Goal: Use online tool/utility: Utilize a website feature to perform a specific function

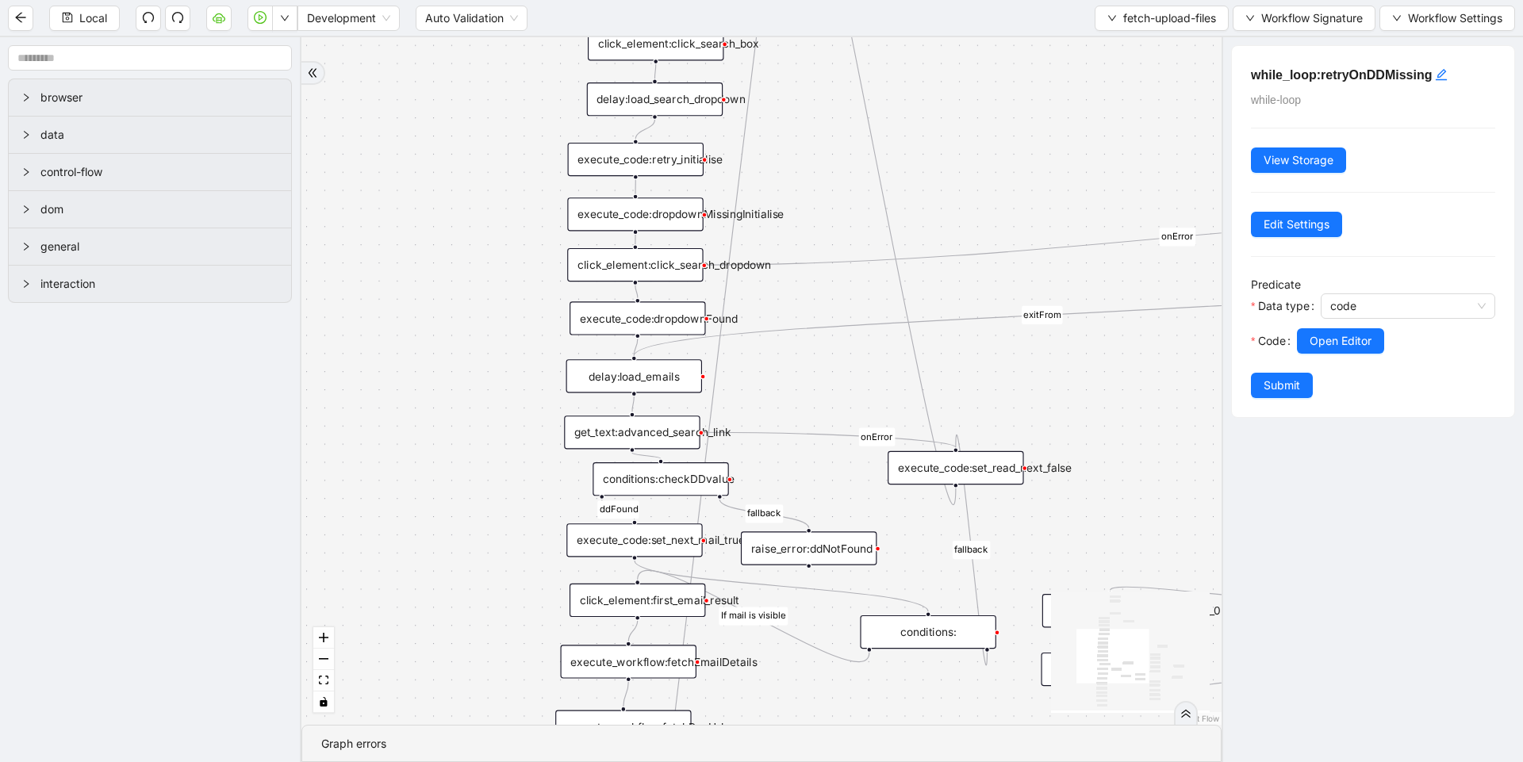
drag, startPoint x: 954, startPoint y: 324, endPoint x: 960, endPoint y: 167, distance: 157.9
click at [960, 164] on div "loopFrom exitFrom loopFrom exitFrom ddFound fallback fallback If mail is visibl…" at bounding box center [761, 381] width 920 height 688
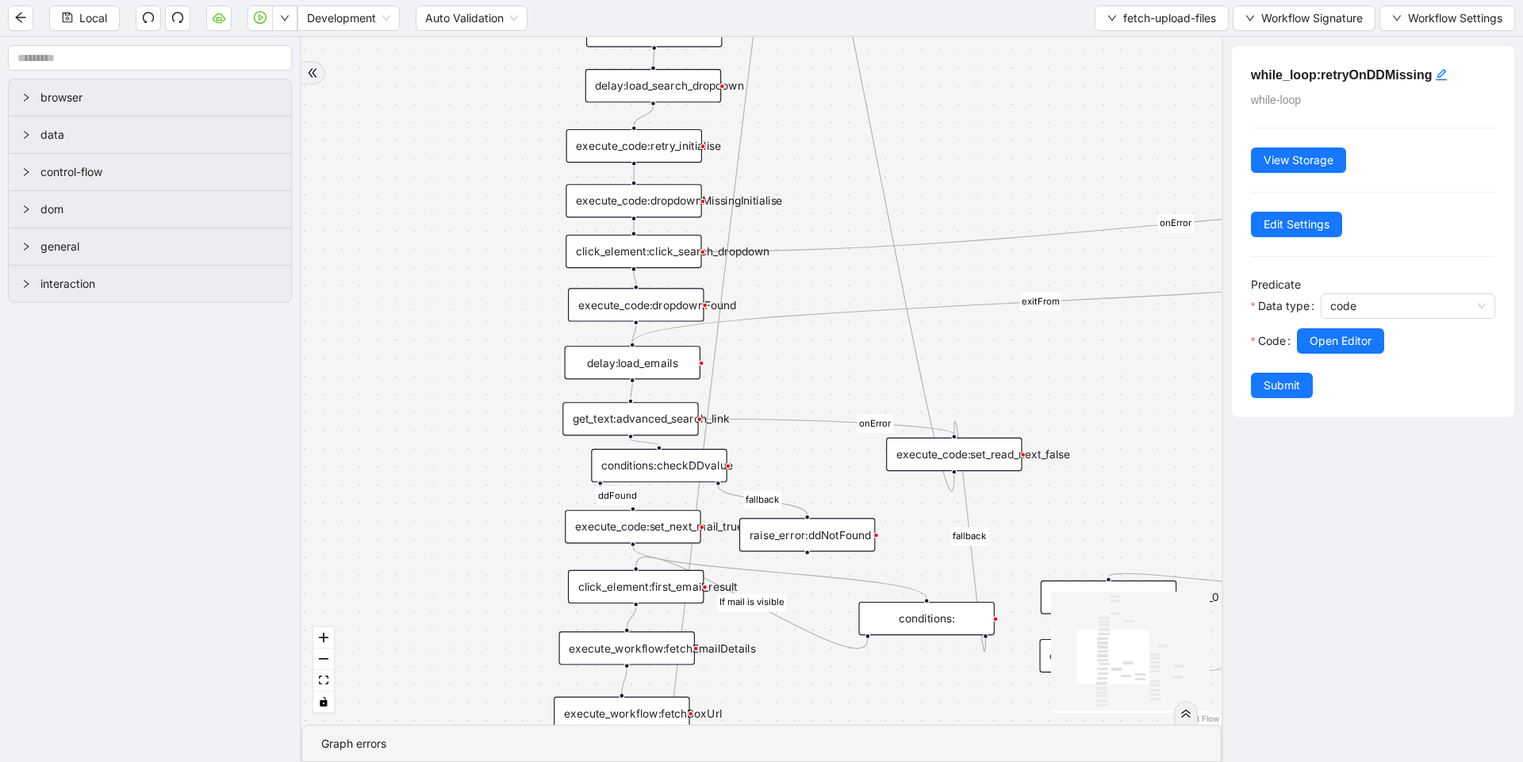
click at [667, 467] on div "conditions:checkDDvalue" at bounding box center [659, 465] width 136 height 33
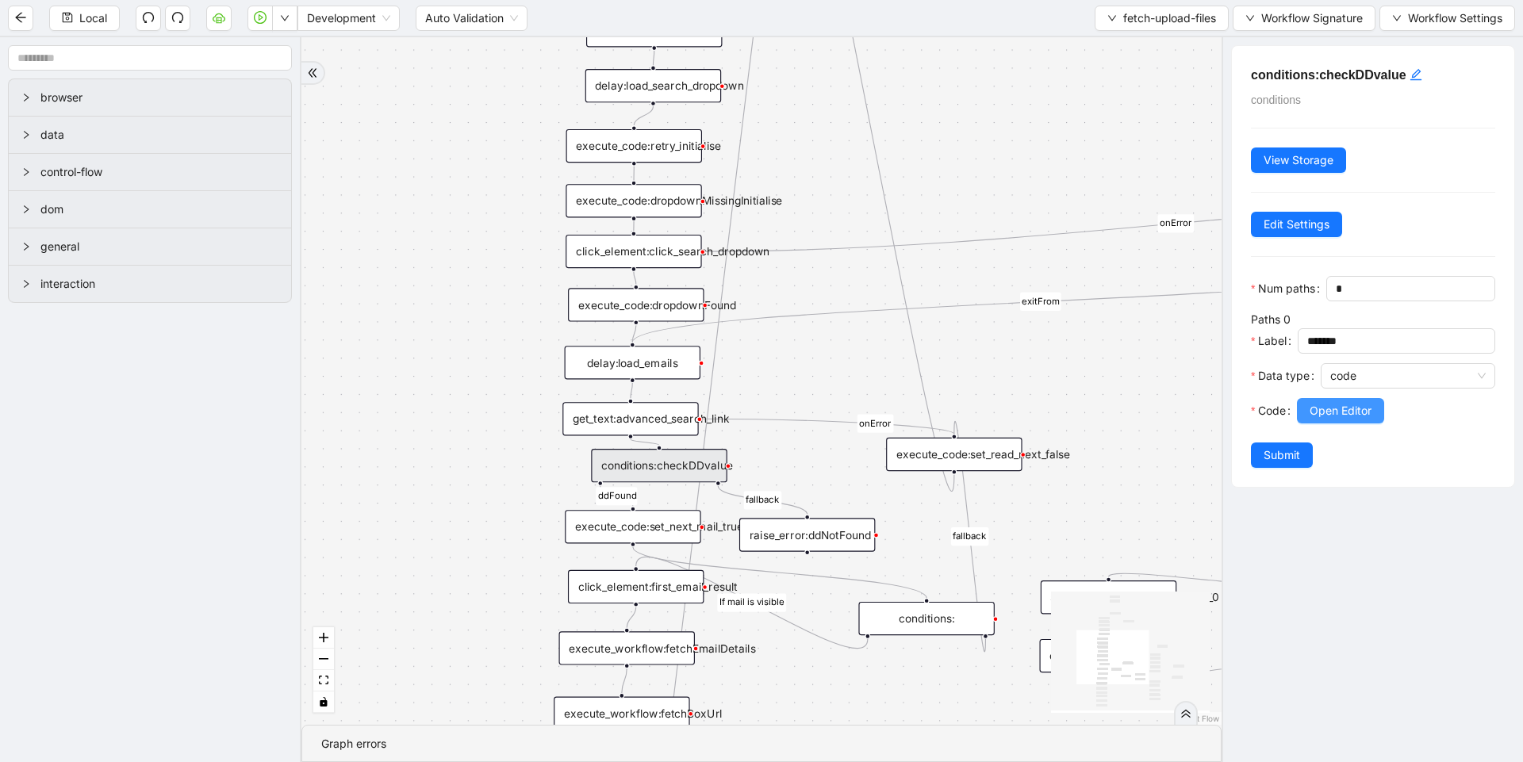
click at [1361, 420] on span "Open Editor" at bounding box center [1340, 410] width 62 height 17
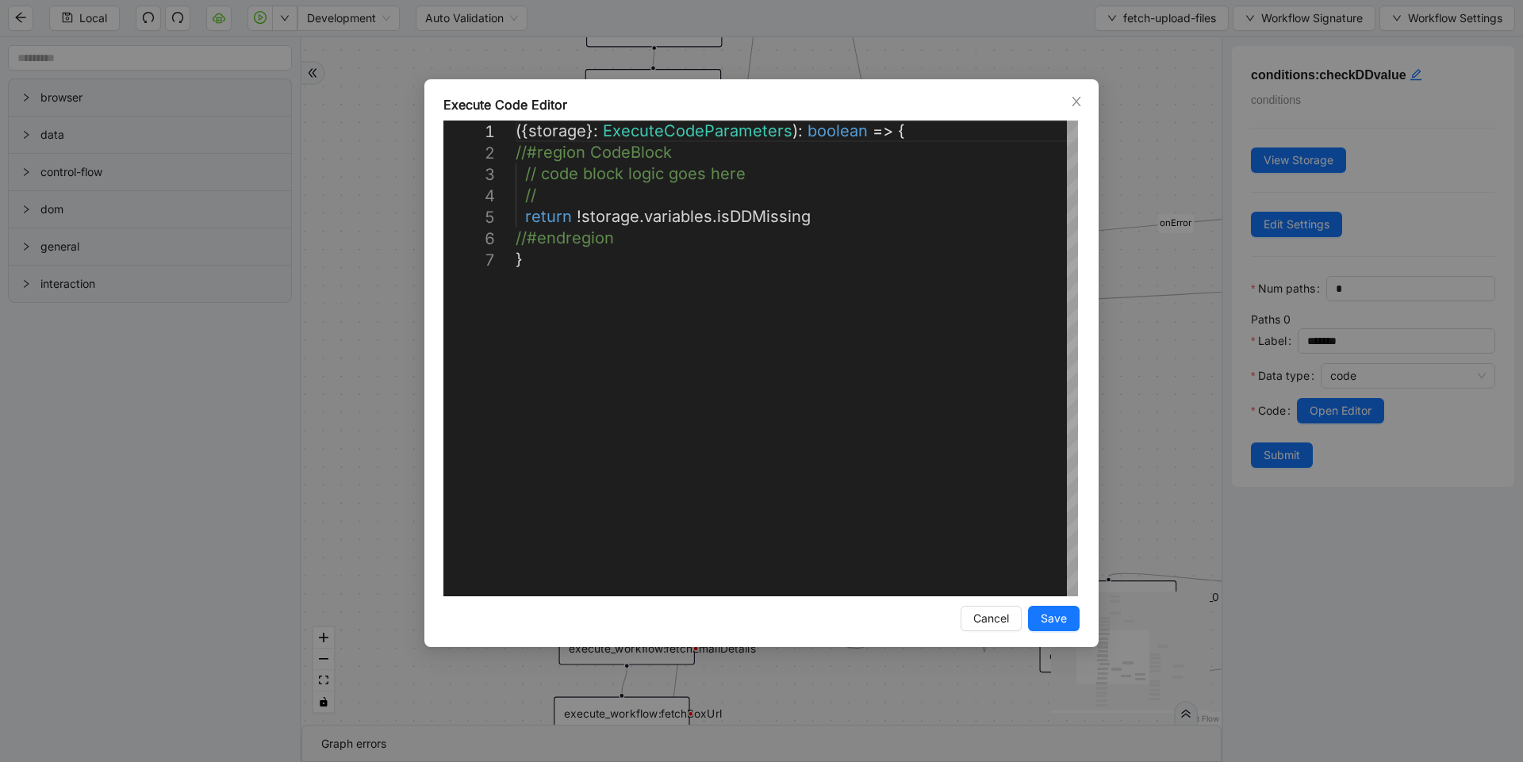
click at [1175, 398] on div "**********" at bounding box center [761, 381] width 1523 height 762
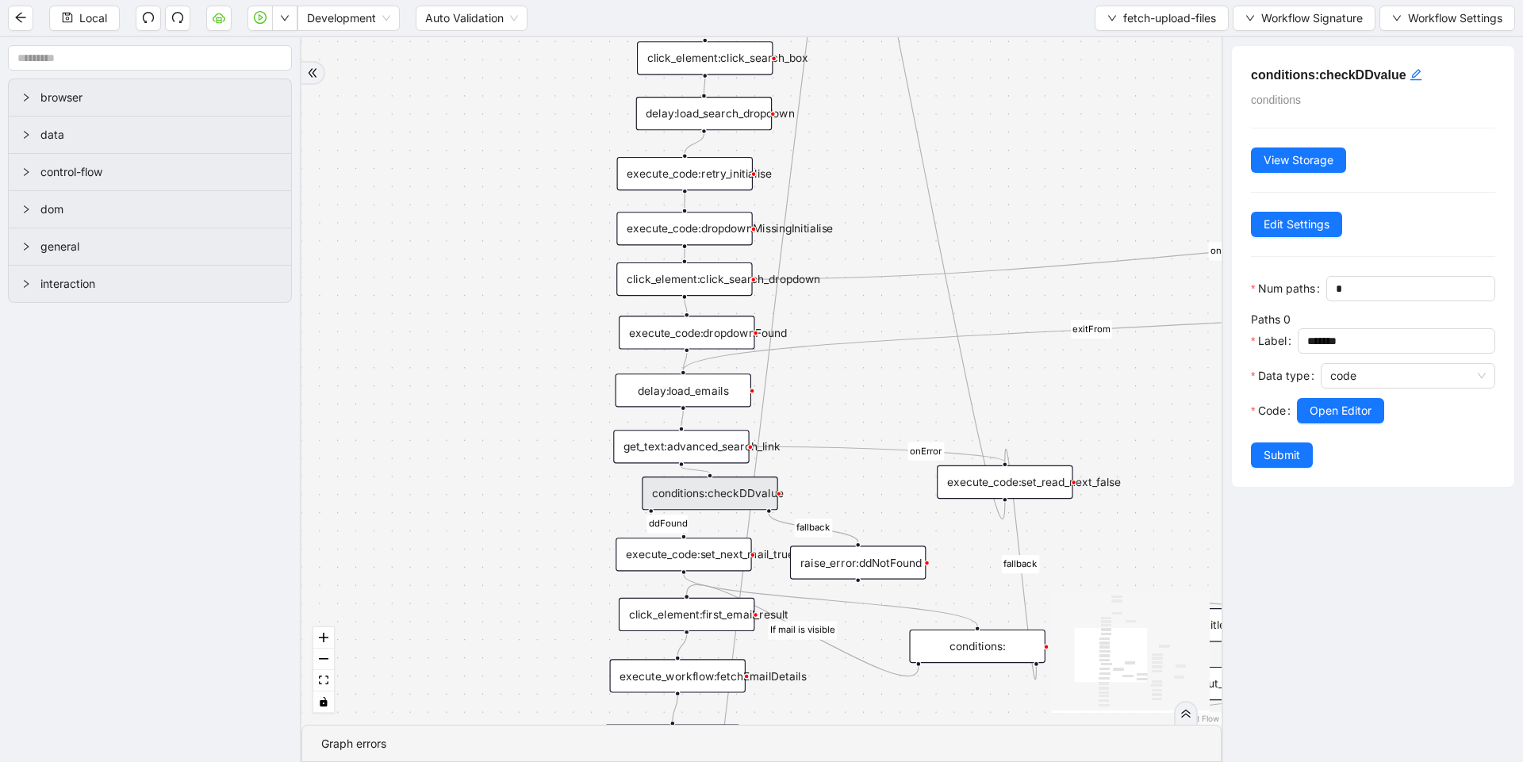
drag, startPoint x: 1103, startPoint y: 488, endPoint x: 1156, endPoint y: 548, distance: 80.4
click at [1156, 548] on div "loopFrom exitFrom loopFrom exitFrom ddFound fallback fallback If mail is visibl…" at bounding box center [761, 381] width 920 height 688
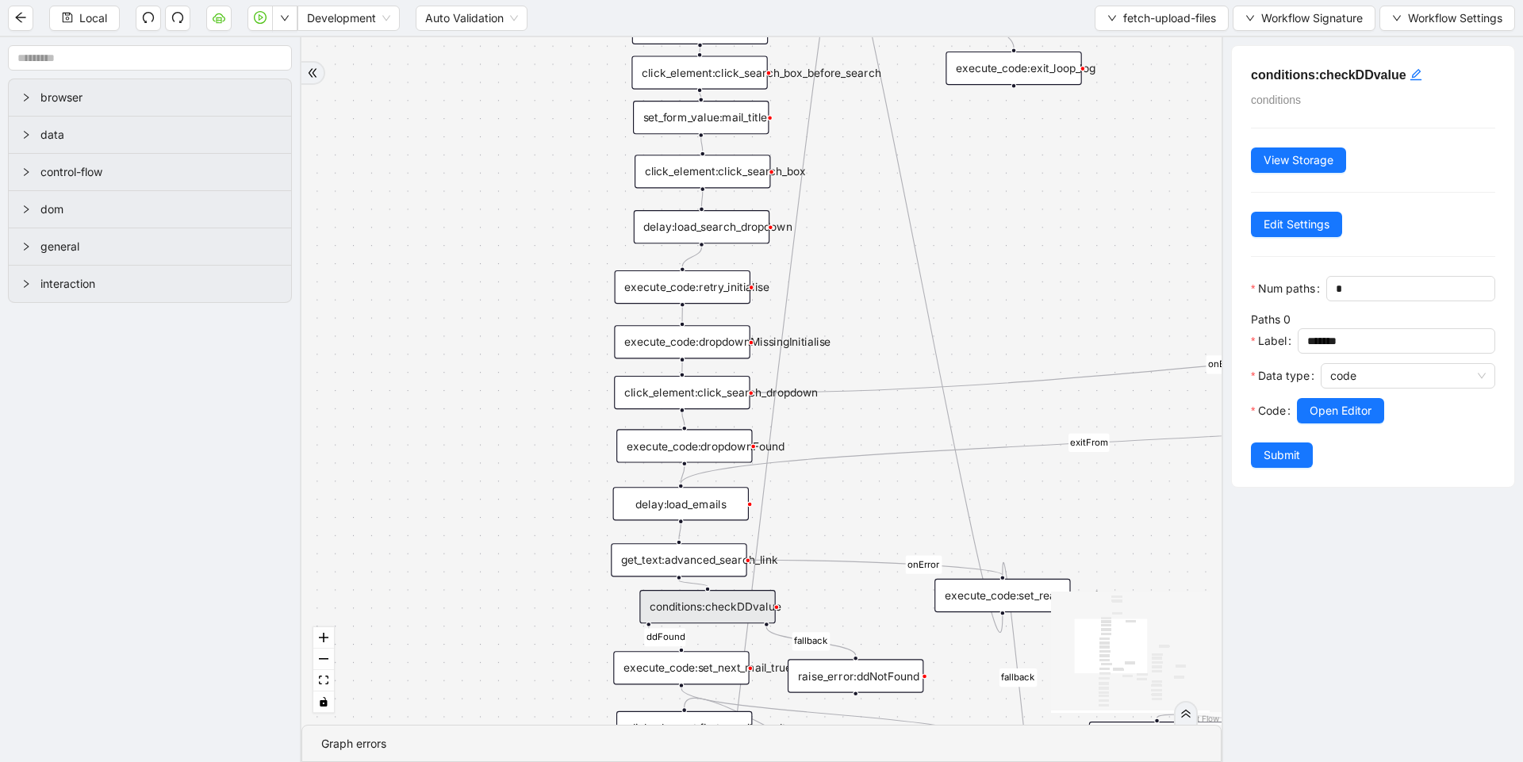
drag, startPoint x: 1042, startPoint y: 397, endPoint x: 1033, endPoint y: 488, distance: 91.6
click at [1037, 483] on div "loopFrom exitFrom loopFrom exitFrom ddFound fallback fallback If mail is visibl…" at bounding box center [761, 381] width 920 height 688
click at [712, 355] on div "execute_code:dropdownMissingInitialise" at bounding box center [681, 347] width 136 height 33
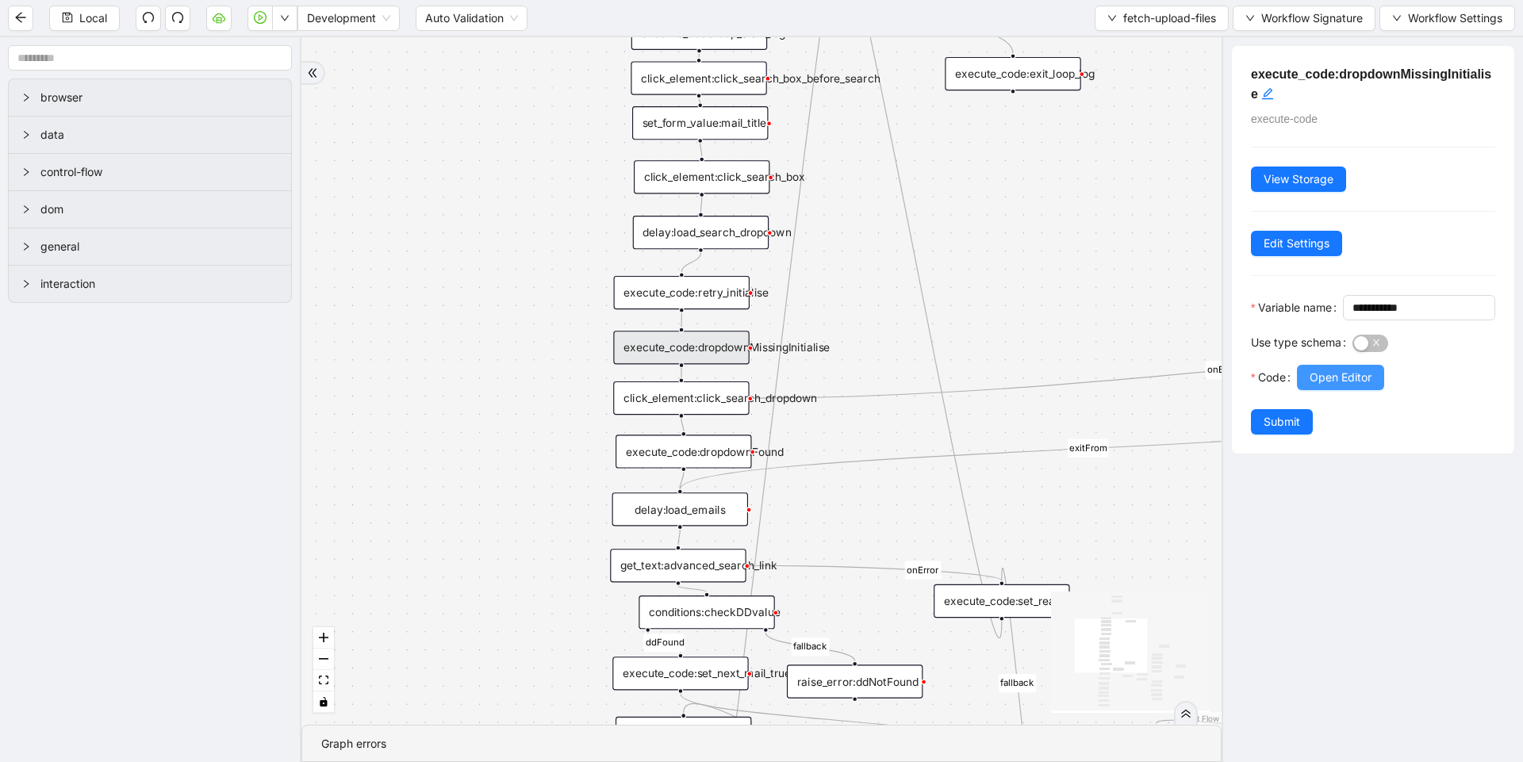
click at [1325, 386] on span "Open Editor" at bounding box center [1340, 377] width 62 height 17
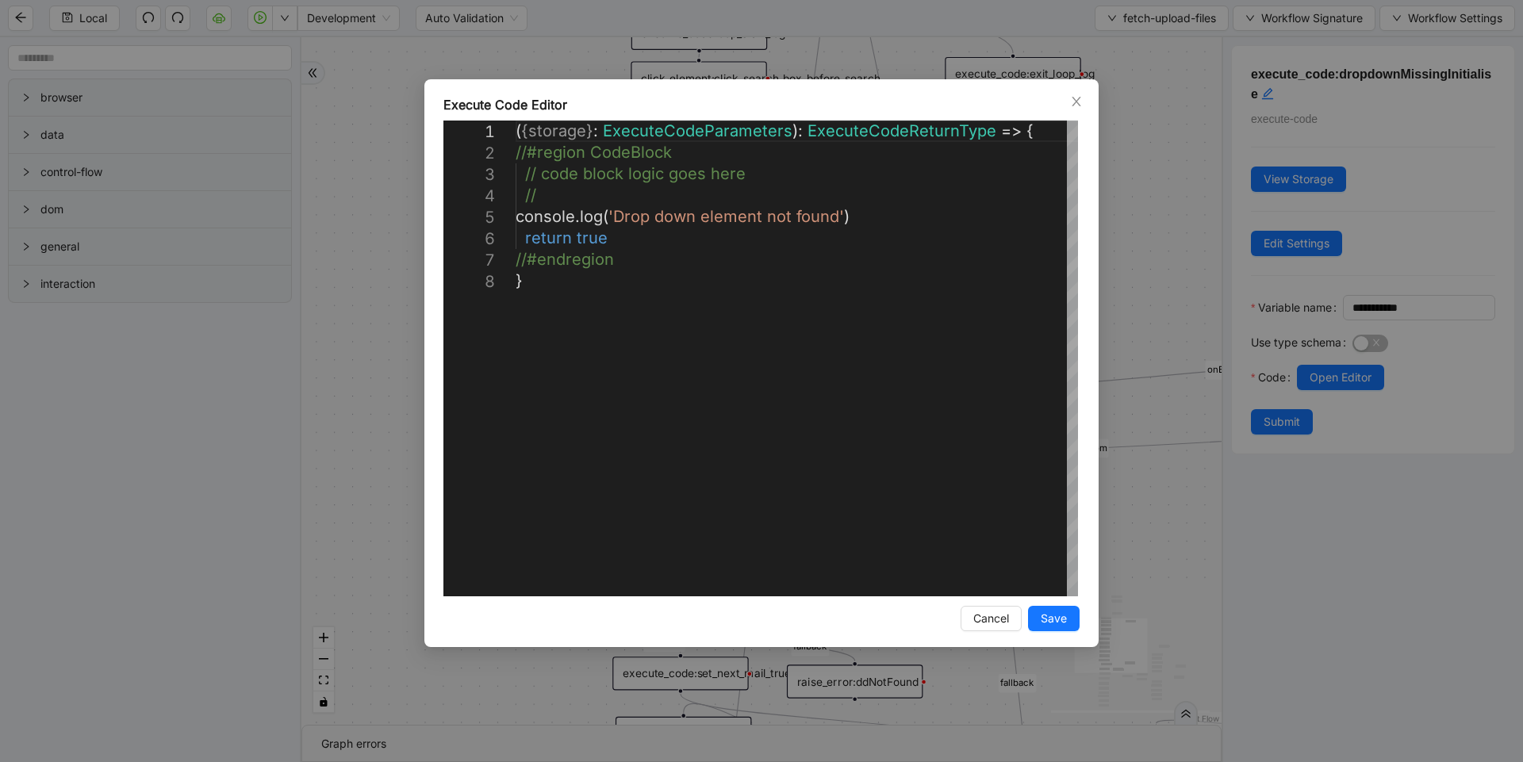
click at [1130, 293] on div "**********" at bounding box center [761, 381] width 1523 height 762
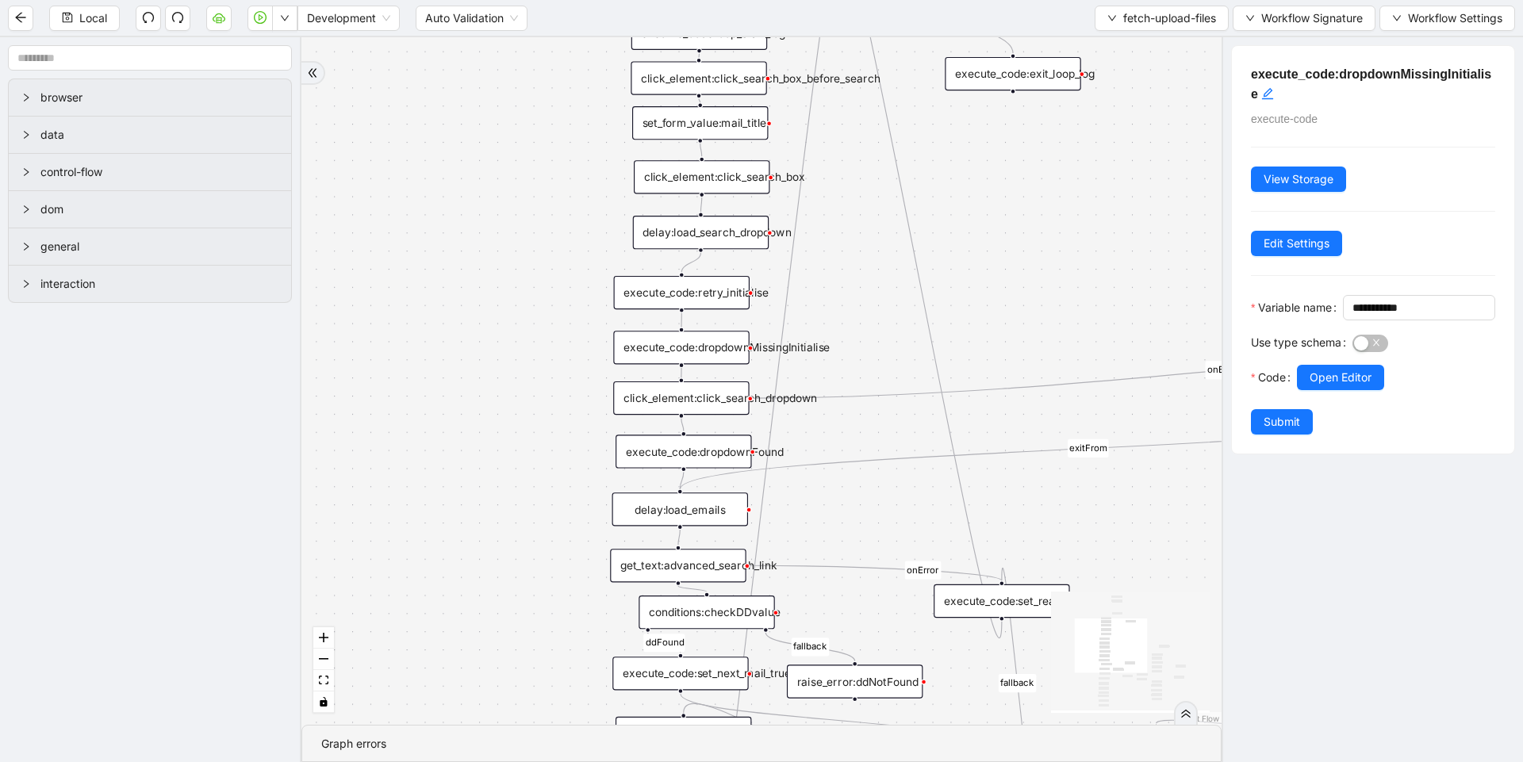
click at [686, 291] on div "execute_code:retry_initialise" at bounding box center [682, 292] width 136 height 33
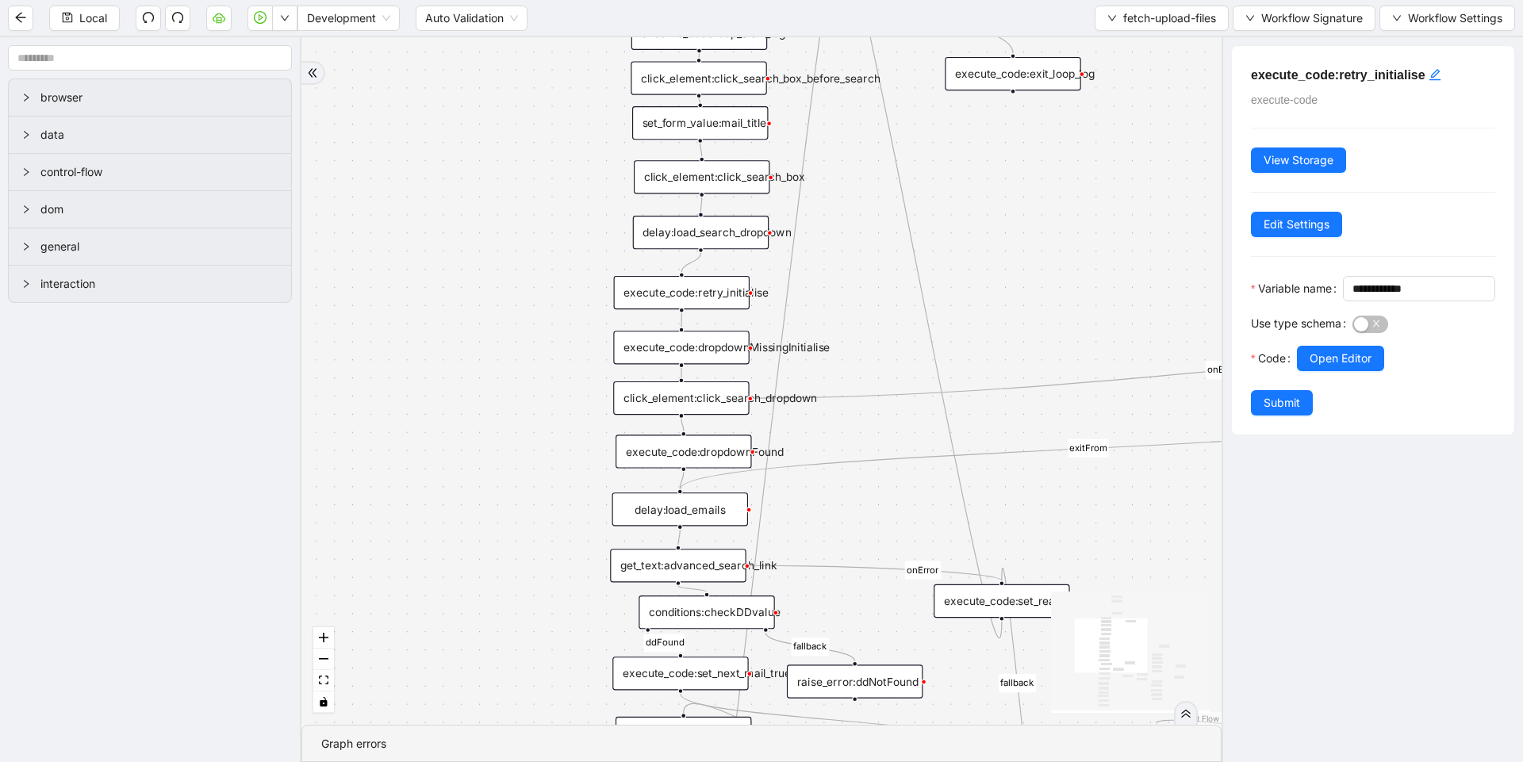
click at [725, 235] on div "delay:load_search_dropdown" at bounding box center [701, 232] width 136 height 33
